Goal: Transaction & Acquisition: Purchase product/service

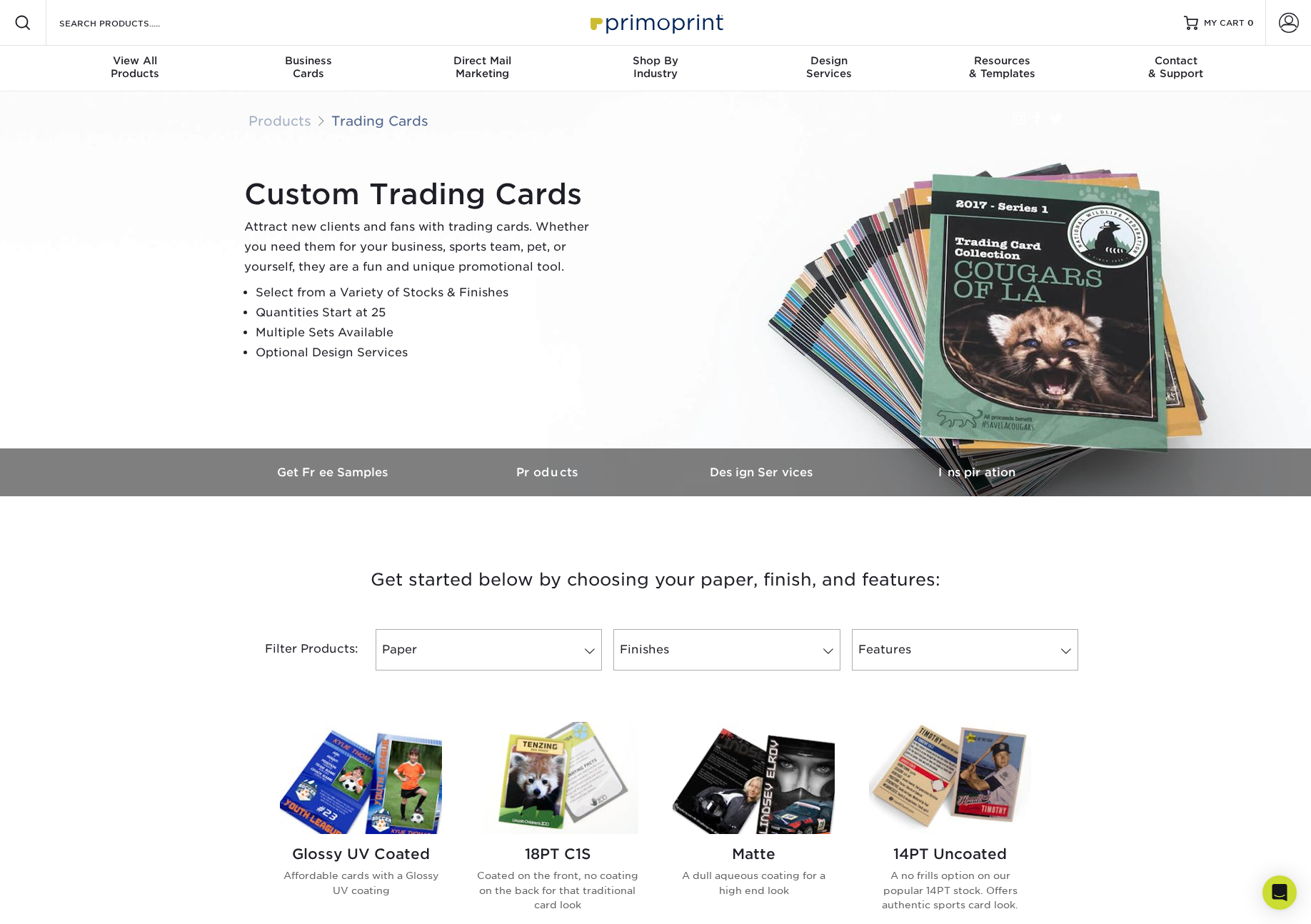
click at [551, 763] on img at bounding box center [557, 778] width 162 height 112
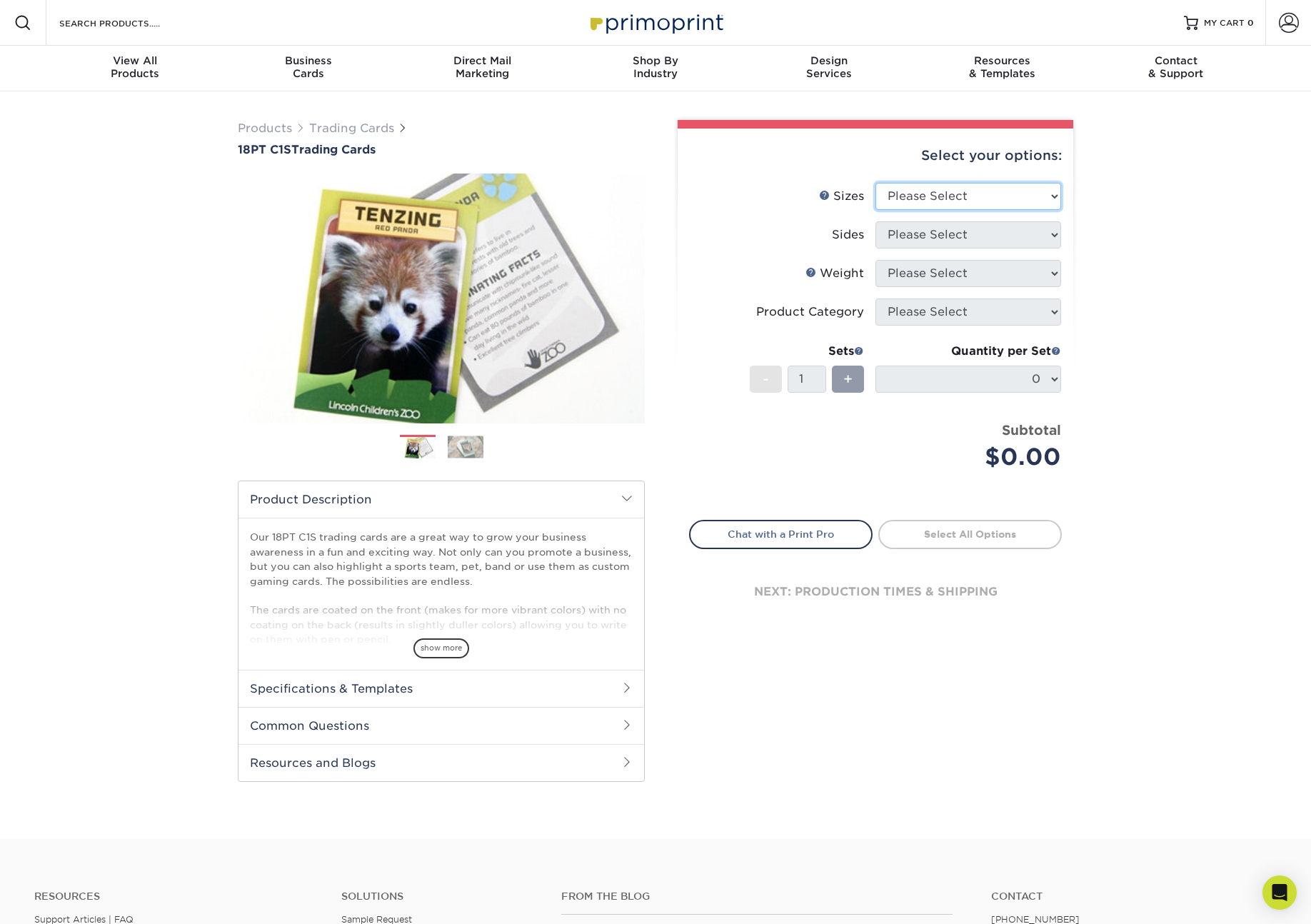
click at [952, 196] on select "Please Select 2.5" x 3.5"" at bounding box center [968, 196] width 186 height 27
click at [642, 289] on img at bounding box center [441, 298] width 407 height 281
click at [624, 299] on link "Next" at bounding box center [624, 299] width 29 height 29
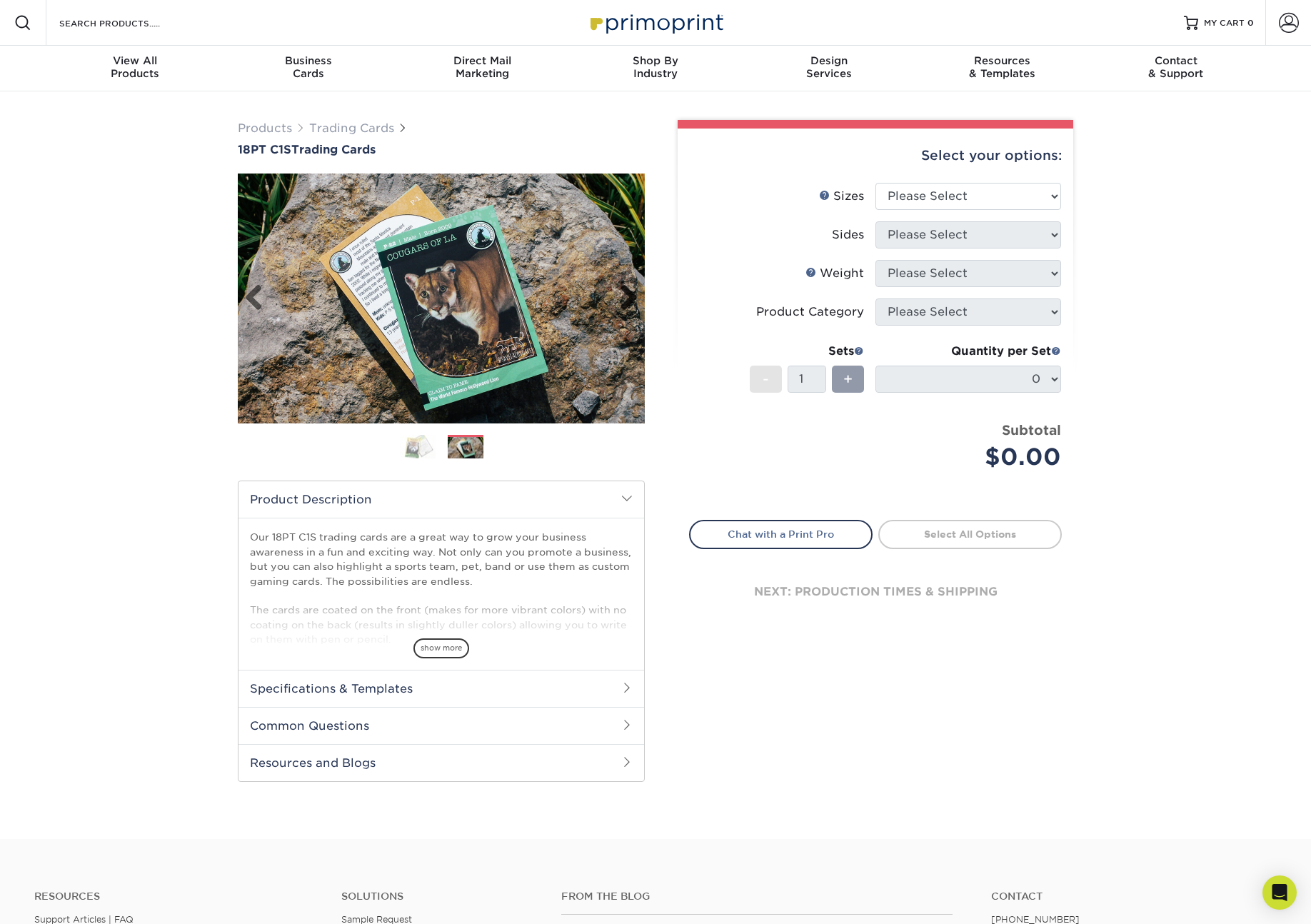
click at [624, 299] on link "Next" at bounding box center [624, 299] width 29 height 29
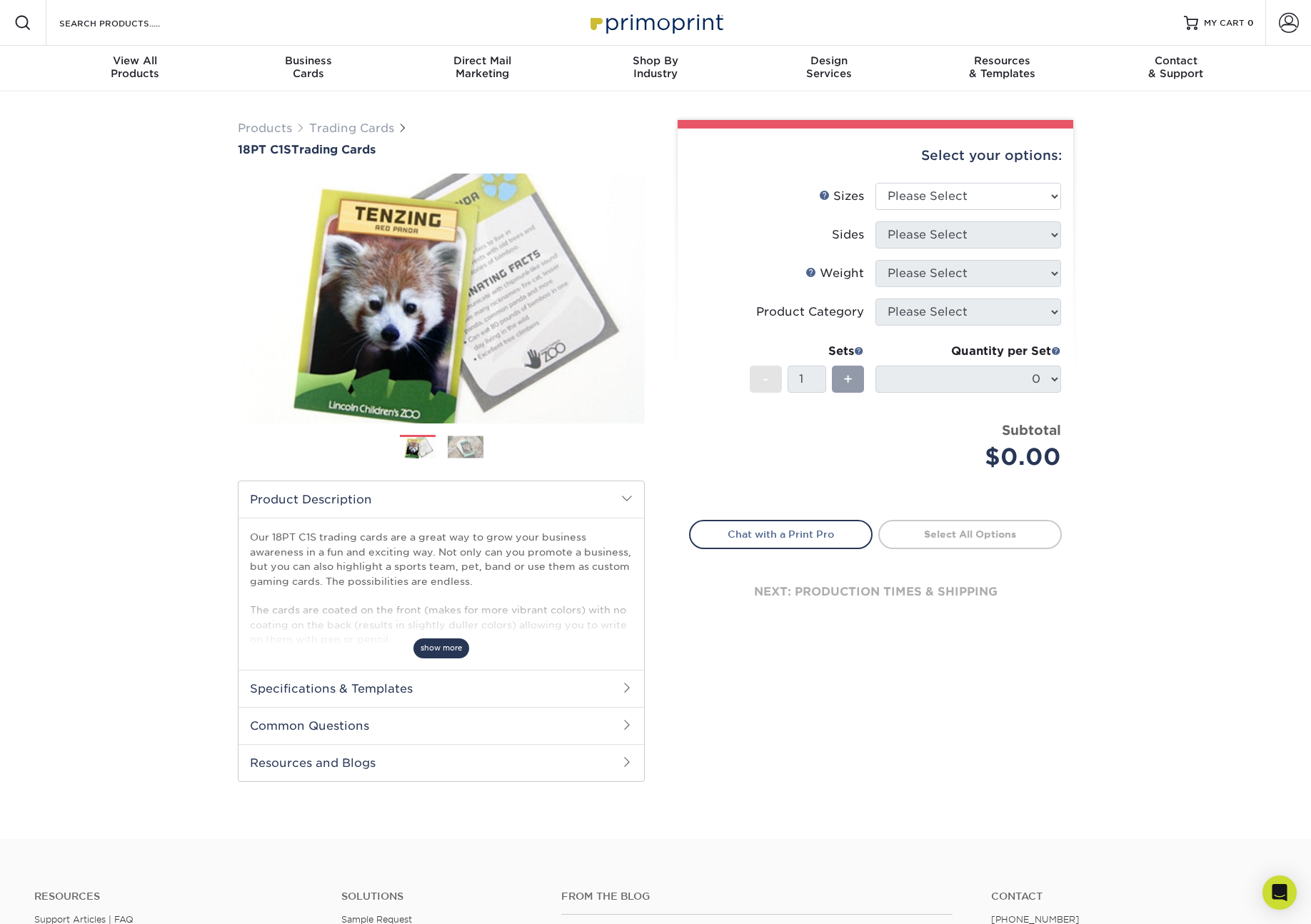
click at [447, 644] on span "show more" at bounding box center [441, 647] width 55 height 19
click at [996, 533] on link "Select All Options" at bounding box center [971, 534] width 183 height 29
